Goal: Information Seeking & Learning: Learn about a topic

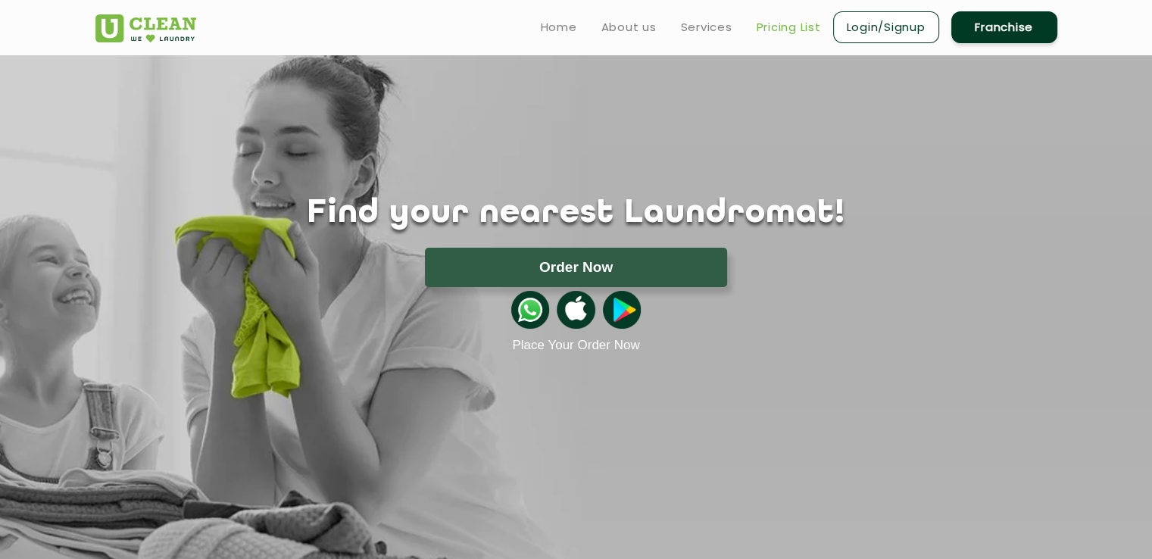
click at [787, 27] on link "Pricing List" at bounding box center [789, 27] width 64 height 18
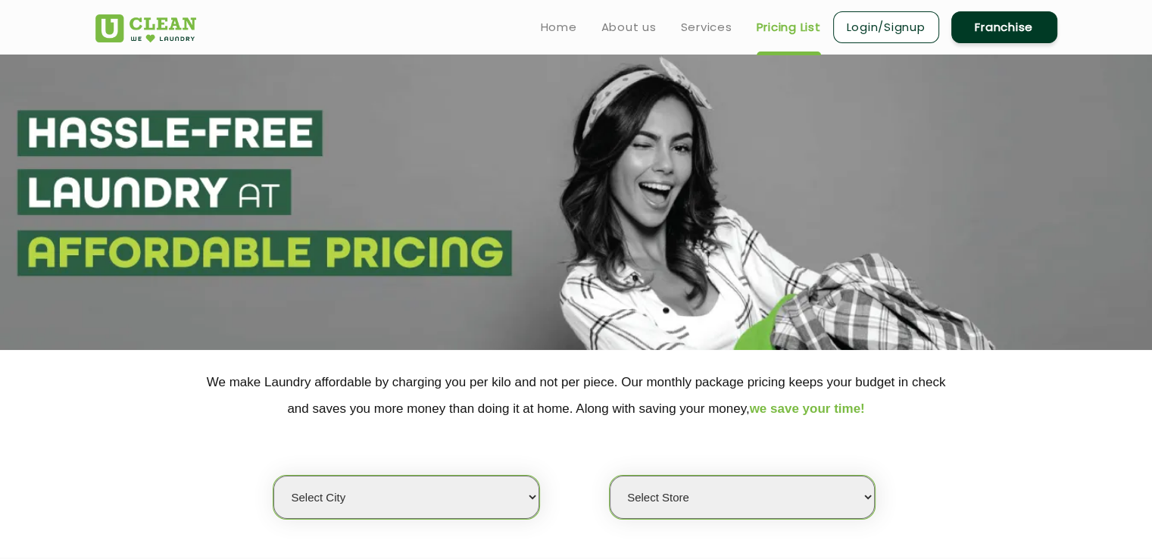
click at [485, 514] on select "Select city [GEOGRAPHIC_DATA] [GEOGRAPHIC_DATA] [GEOGRAPHIC_DATA] [GEOGRAPHIC_D…" at bounding box center [405, 497] width 265 height 43
click at [513, 484] on select "Select city [GEOGRAPHIC_DATA] [GEOGRAPHIC_DATA] [GEOGRAPHIC_DATA] [GEOGRAPHIC_D…" at bounding box center [405, 497] width 265 height 43
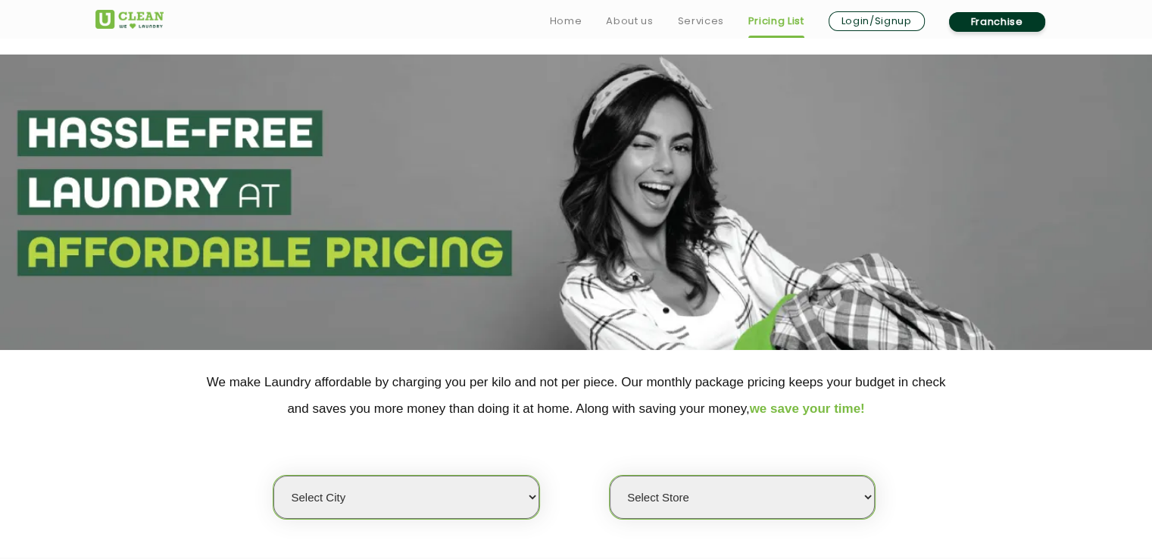
scroll to position [303, 0]
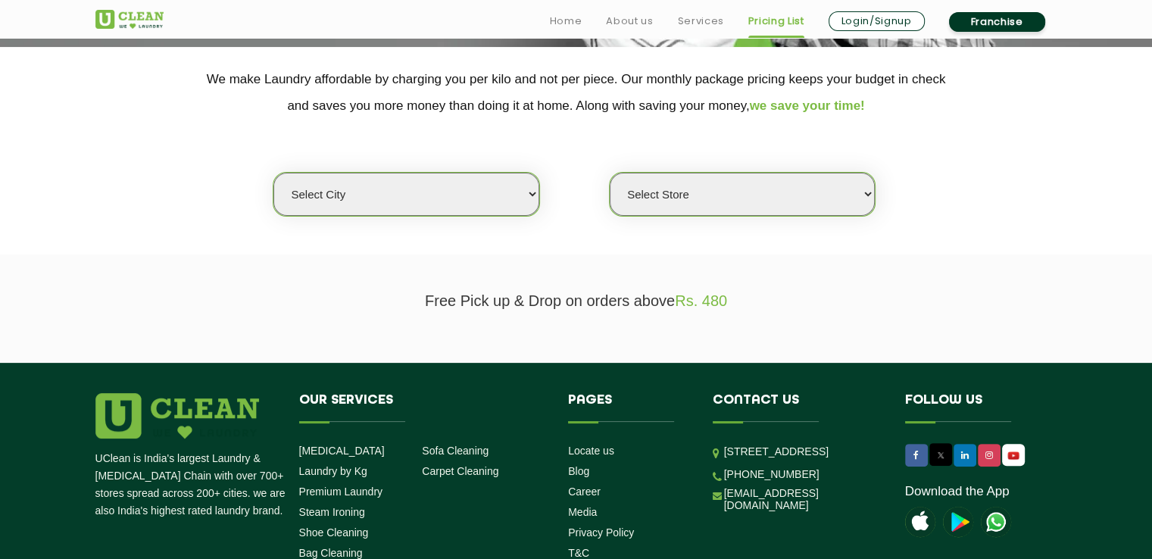
click at [515, 194] on select "Select city [GEOGRAPHIC_DATA] [GEOGRAPHIC_DATA] [GEOGRAPHIC_DATA] [GEOGRAPHIC_D…" at bounding box center [405, 194] width 265 height 43
click at [341, 192] on select "Select city [GEOGRAPHIC_DATA] [GEOGRAPHIC_DATA] [GEOGRAPHIC_DATA] [GEOGRAPHIC_D…" at bounding box center [405, 194] width 265 height 43
select select "124"
click at [341, 192] on select "Select city [GEOGRAPHIC_DATA] [GEOGRAPHIC_DATA] [GEOGRAPHIC_DATA] [GEOGRAPHIC_D…" at bounding box center [405, 194] width 265 height 43
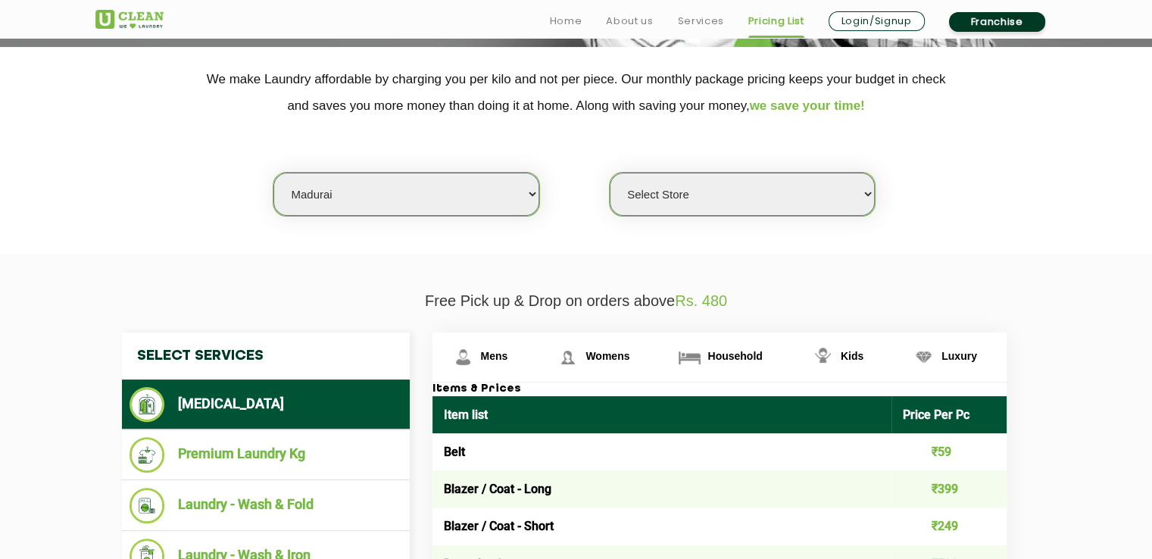
click at [820, 198] on select "Select Store [GEOGRAPHIC_DATA]" at bounding box center [742, 194] width 265 height 43
select select "412"
click at [610, 173] on select "Select Store [GEOGRAPHIC_DATA]" at bounding box center [742, 194] width 265 height 43
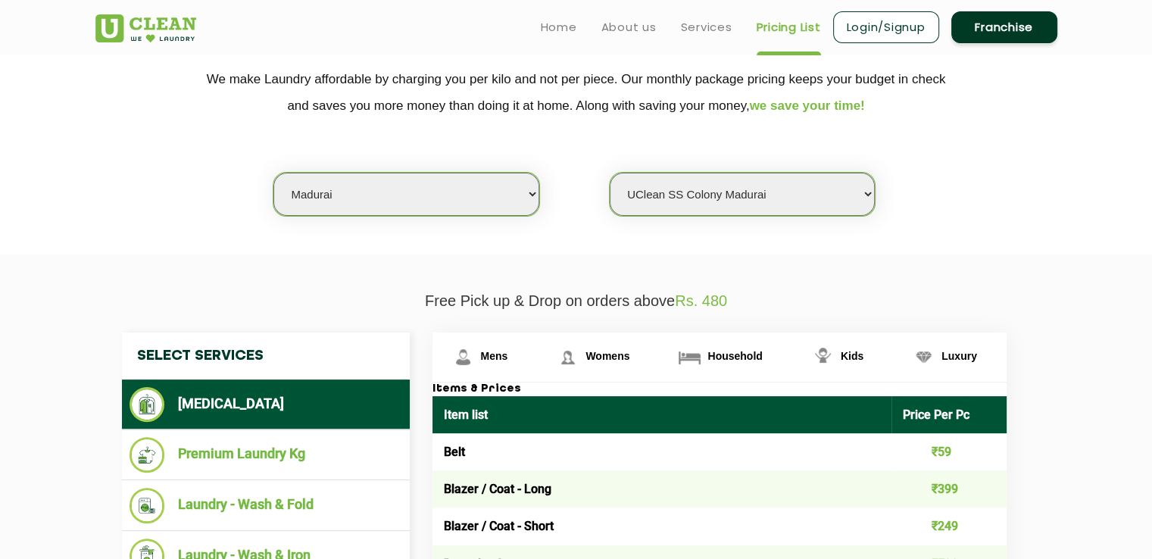
scroll to position [0, 0]
